Goal: Navigation & Orientation: Find specific page/section

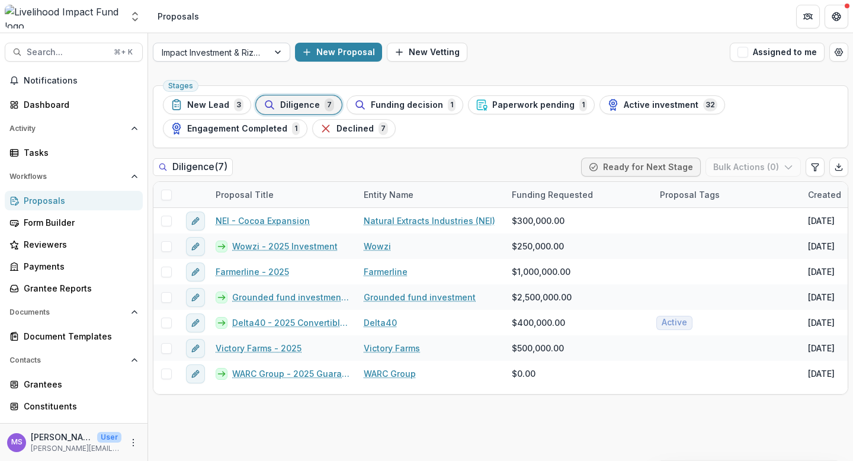
click at [277, 47] on div at bounding box center [278, 52] width 21 height 18
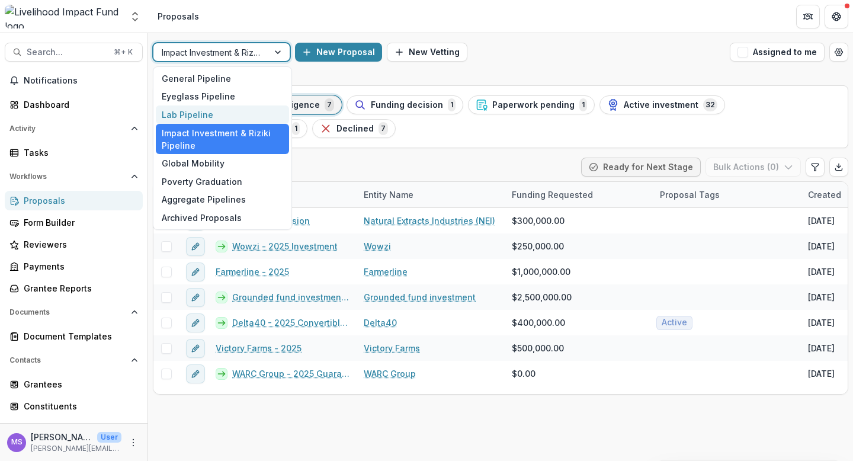
click at [197, 113] on div "Lab Pipeline" at bounding box center [222, 114] width 133 height 18
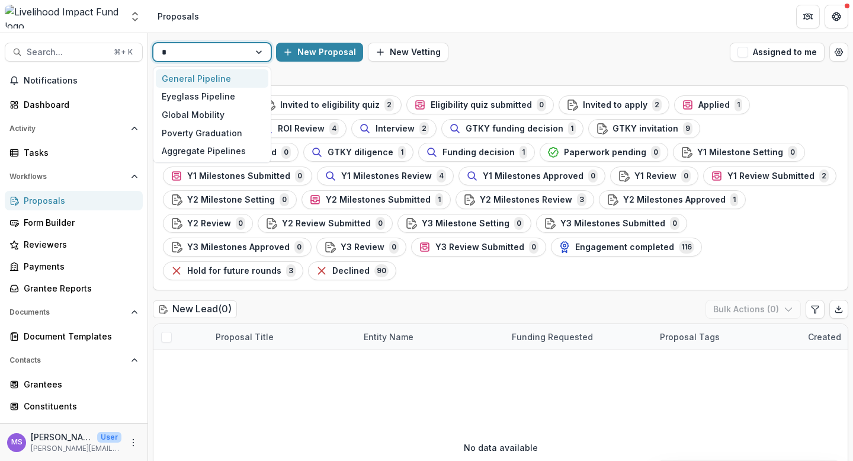
type input "*"
click at [521, 70] on div "General Pipeline, 1 of 5. 5 results available for search term g. Use Up and Dow…" at bounding box center [500, 52] width 705 height 38
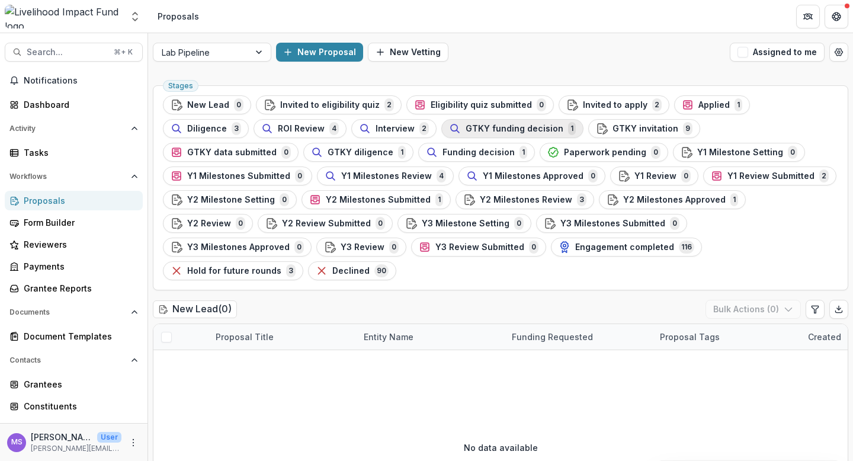
click at [466, 130] on span "GTKY funding decision" at bounding box center [515, 129] width 98 height 10
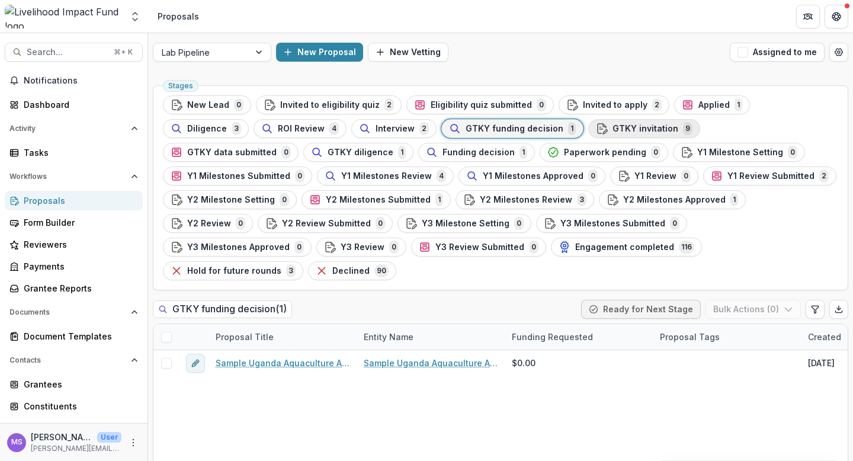
click at [613, 132] on span "GTKY invitation" at bounding box center [646, 129] width 66 height 10
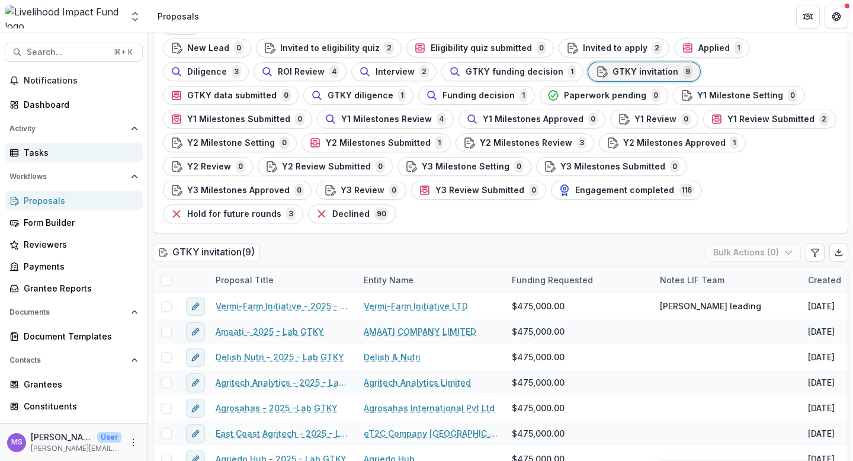
click at [39, 150] on div "Tasks" at bounding box center [79, 152] width 110 height 12
